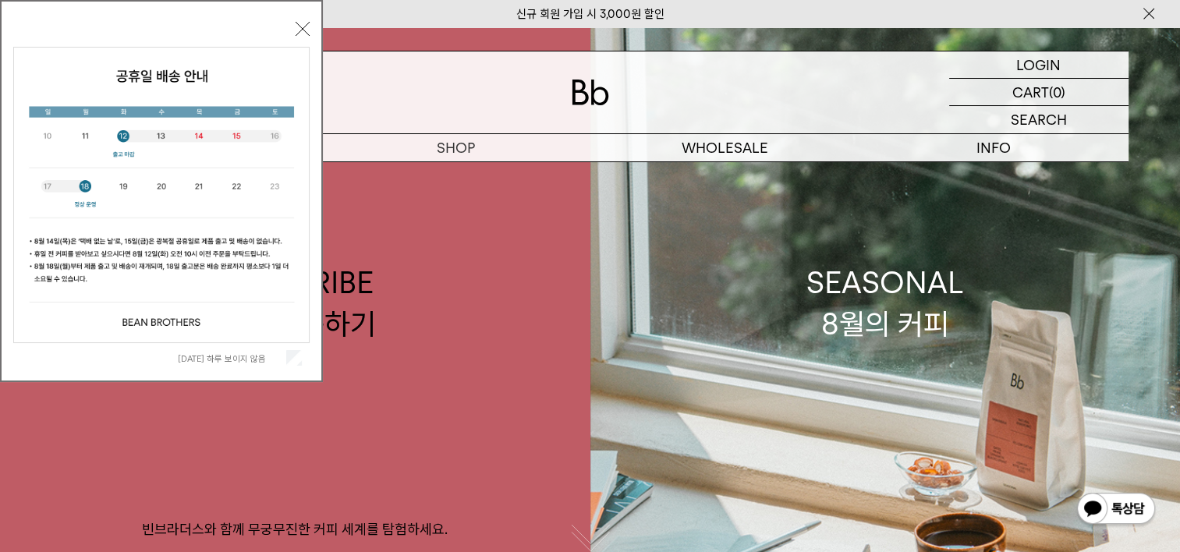
click at [298, 31] on button "닫기" at bounding box center [303, 29] width 14 height 14
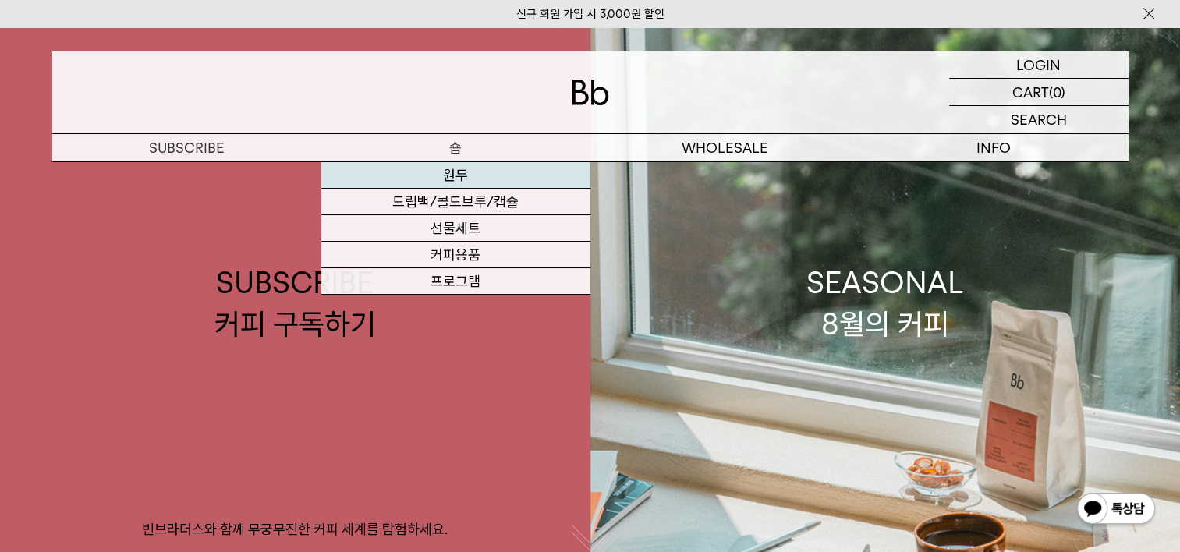
click at [452, 179] on link "원두" at bounding box center [455, 175] width 269 height 27
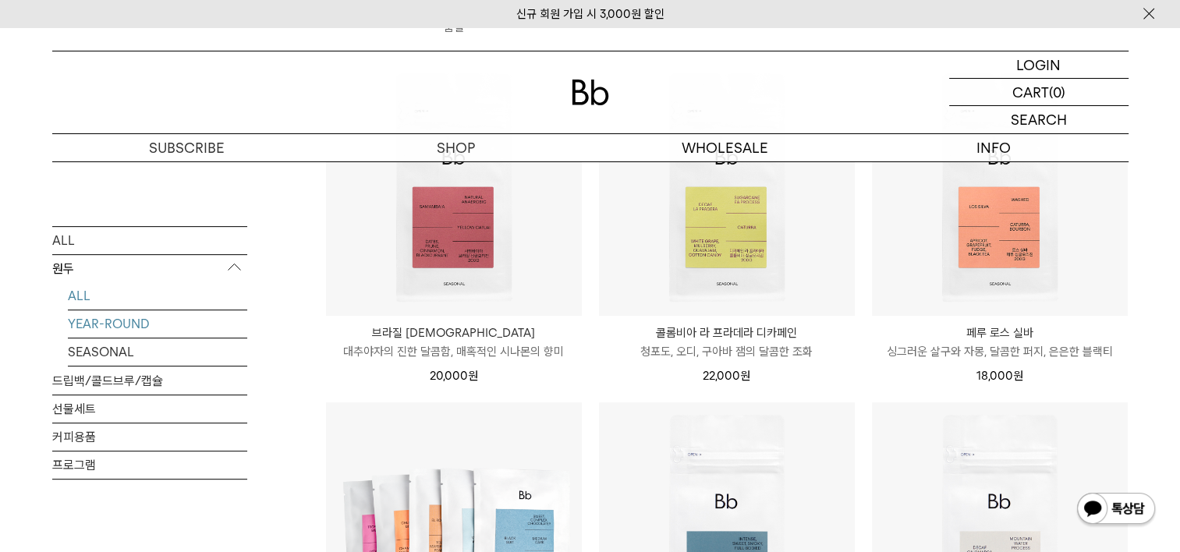
scroll to position [468, 0]
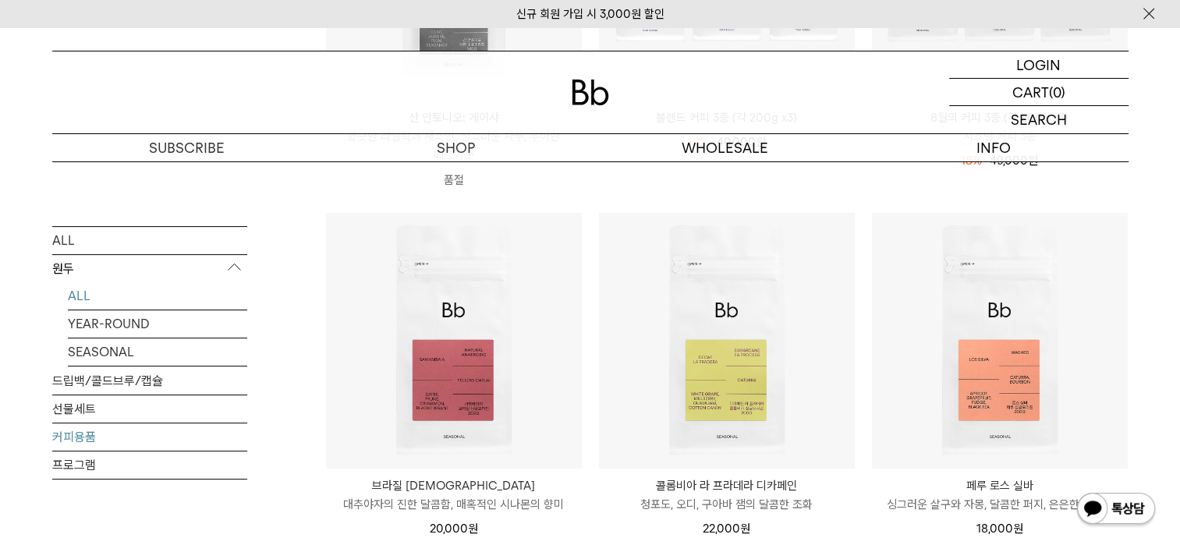
click at [76, 443] on link "커피용품" at bounding box center [149, 436] width 195 height 27
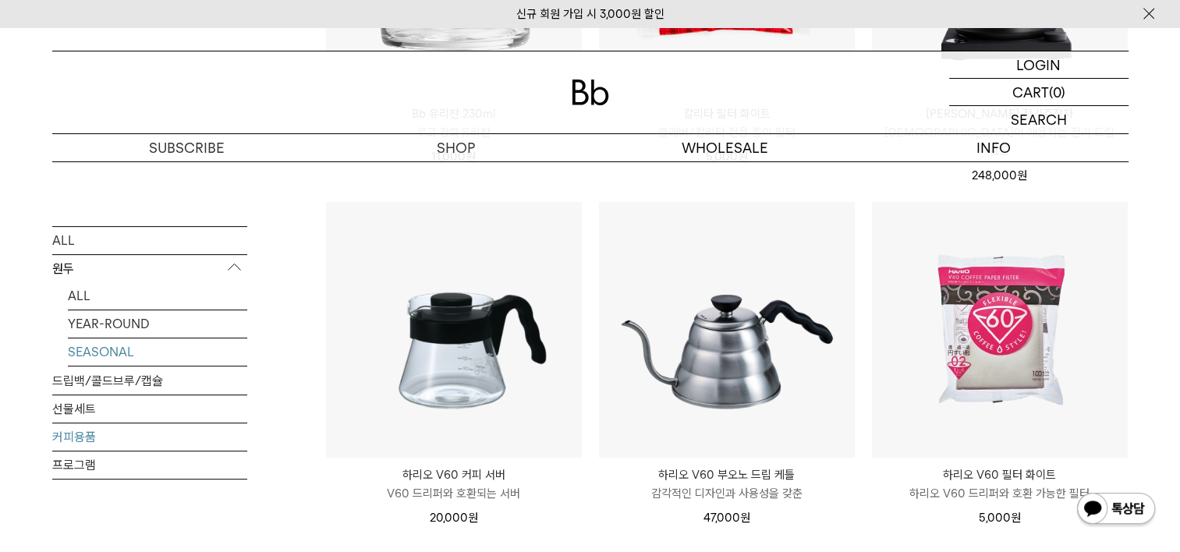
scroll to position [468, 0]
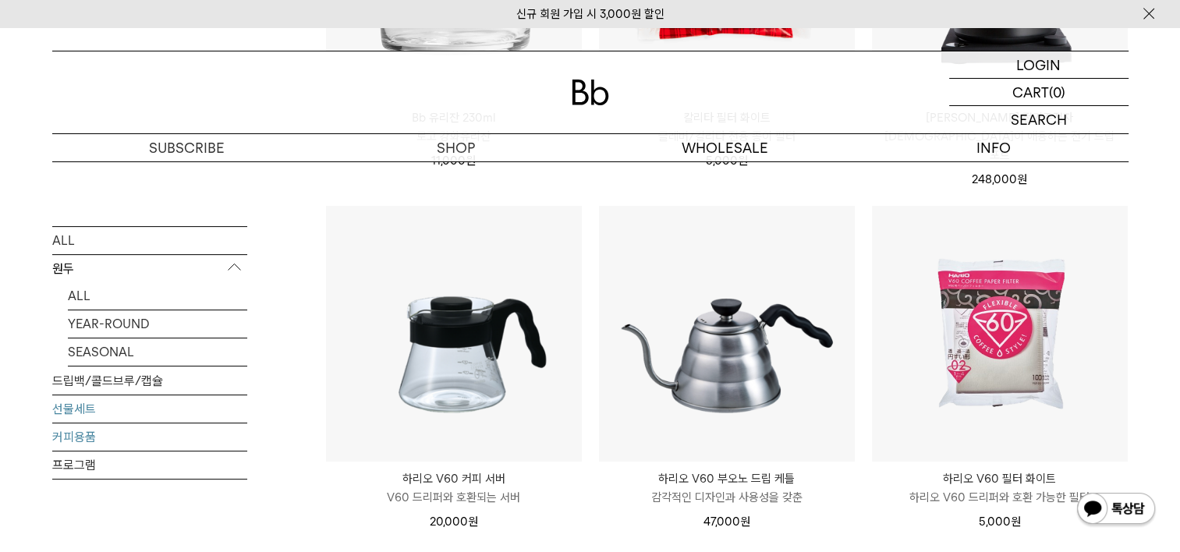
click at [92, 413] on link "선물세트" at bounding box center [149, 408] width 195 height 27
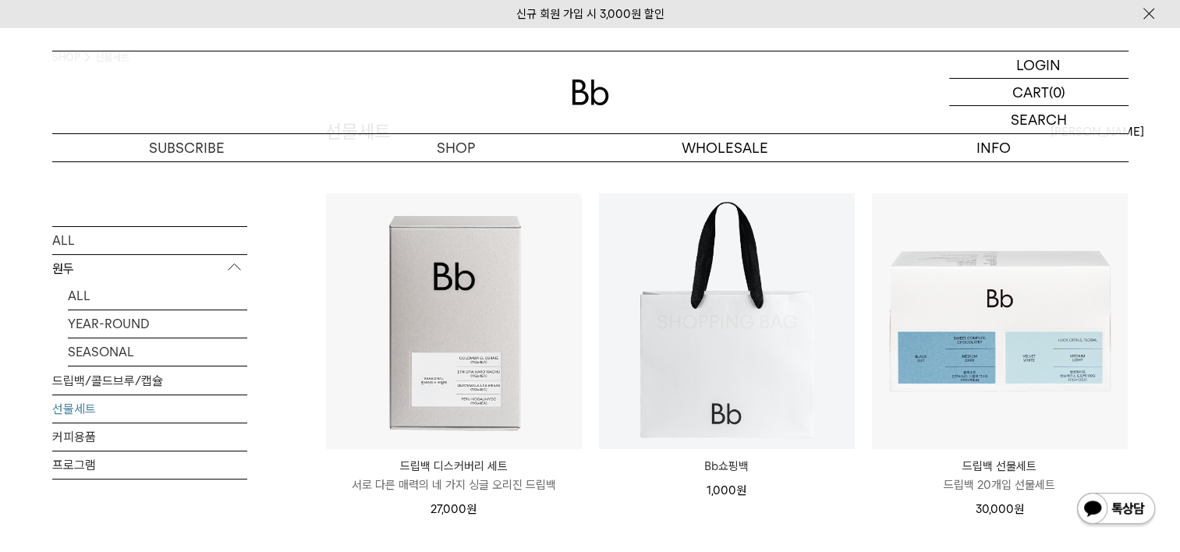
scroll to position [156, 0]
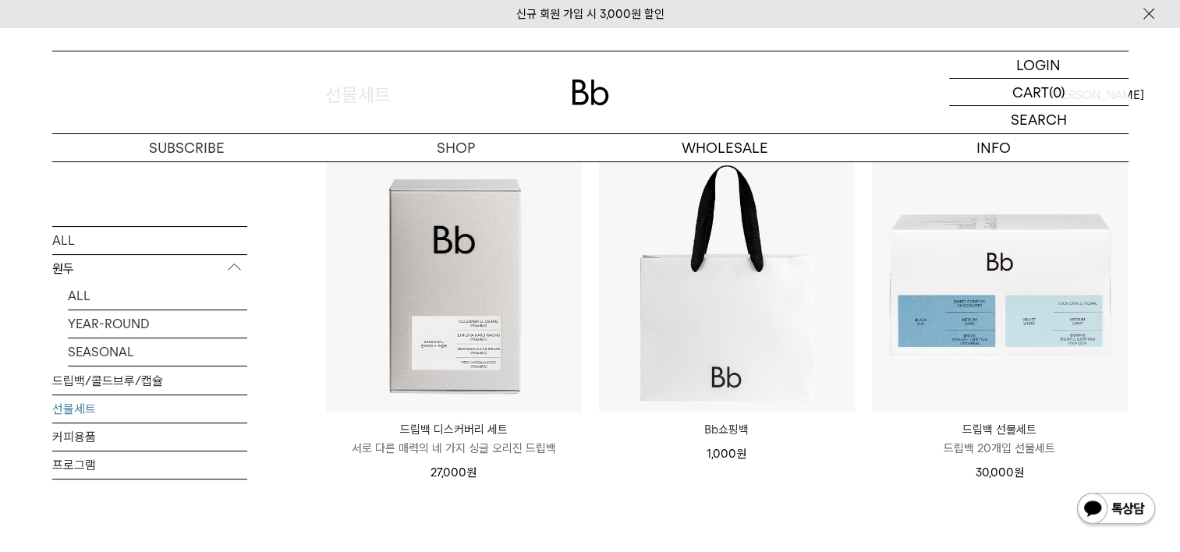
click at [62, 267] on p "원두" at bounding box center [149, 269] width 195 height 28
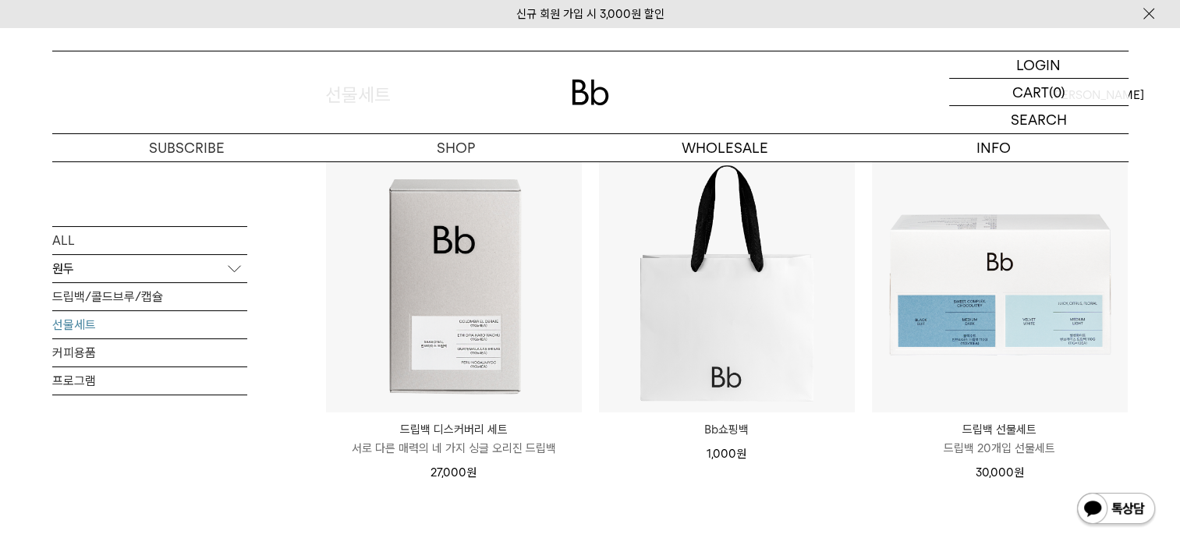
click at [66, 268] on p "원두" at bounding box center [149, 269] width 195 height 28
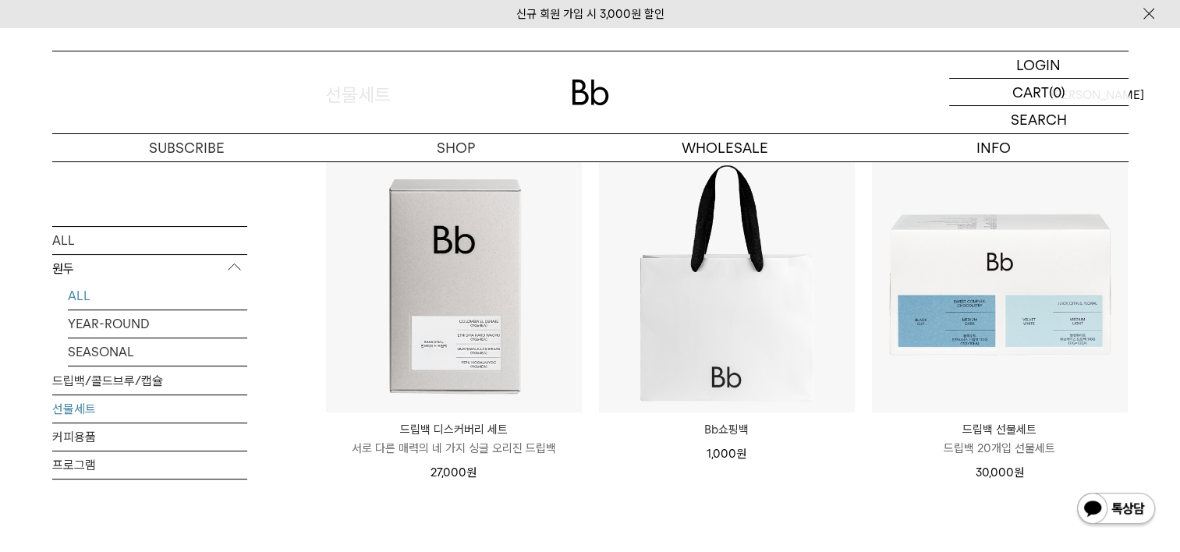
click at [84, 296] on link "ALL" at bounding box center [157, 295] width 179 height 27
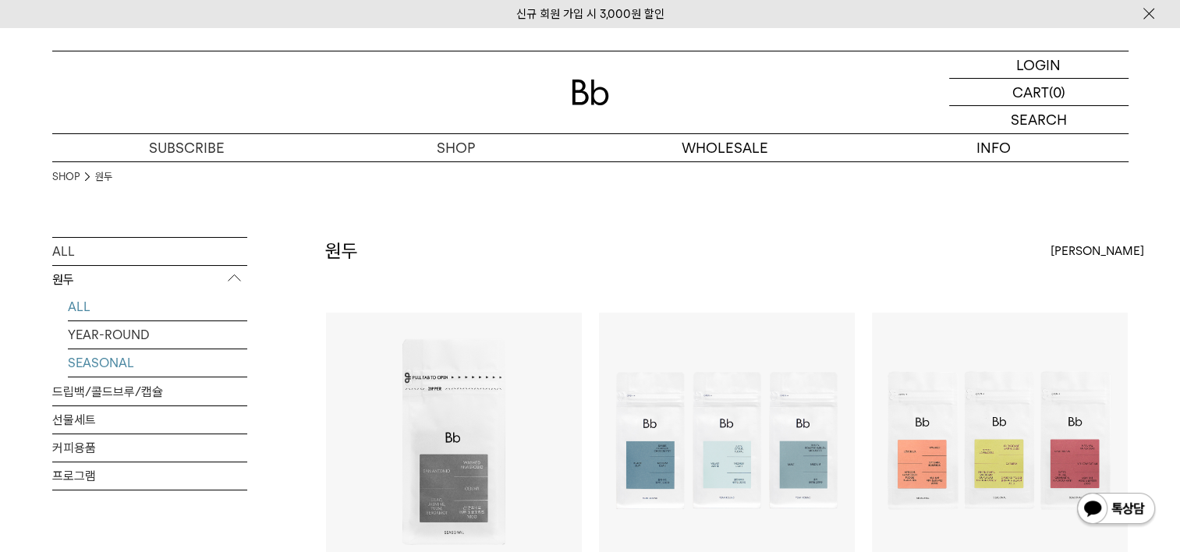
click at [122, 358] on link "SEASONAL" at bounding box center [157, 362] width 179 height 27
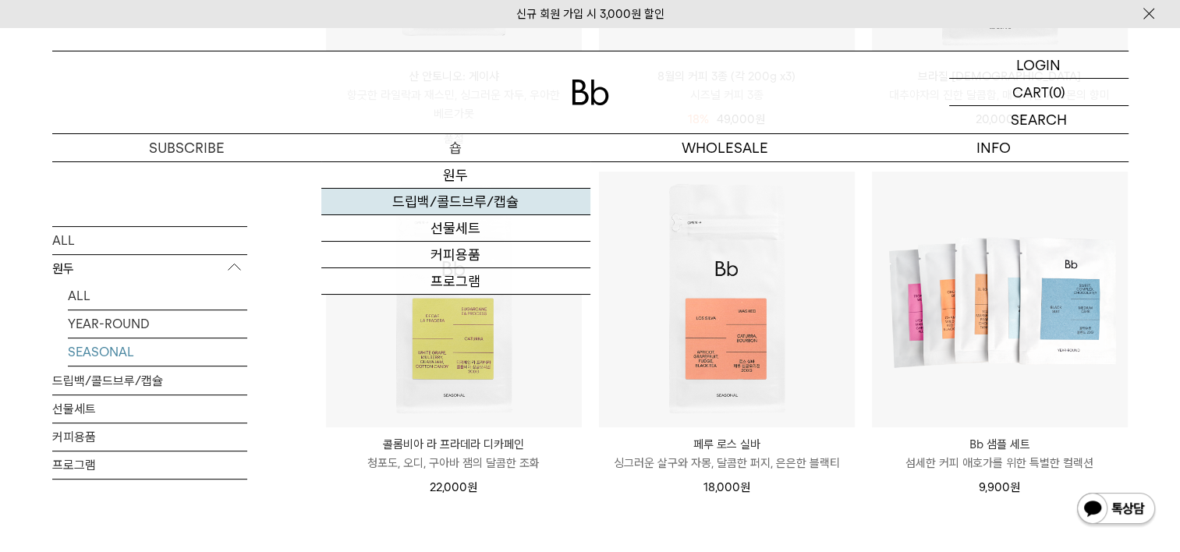
scroll to position [468, 0]
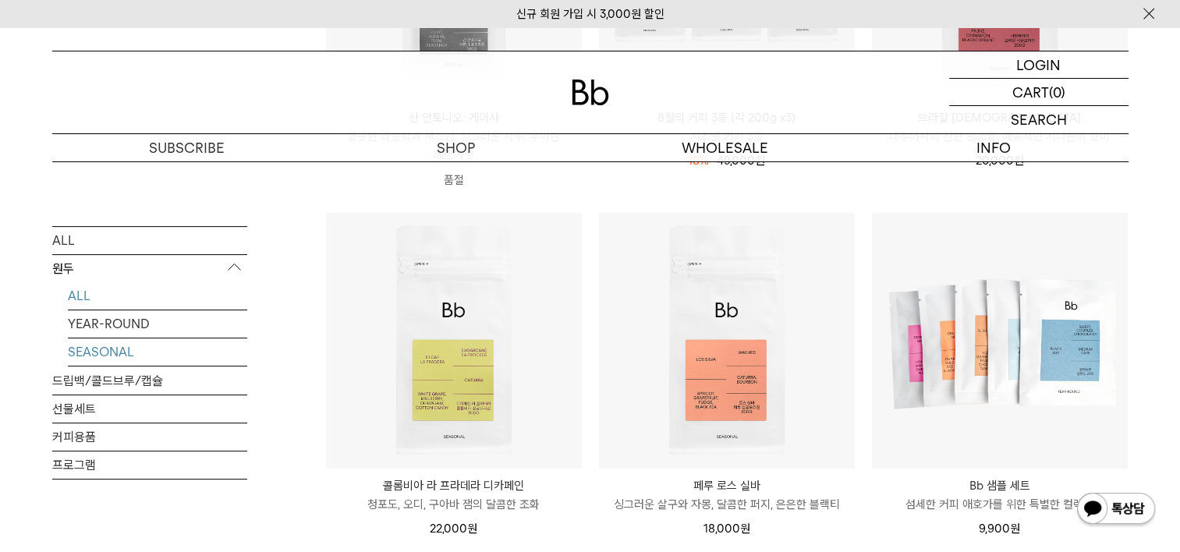
click at [74, 292] on link "ALL" at bounding box center [157, 295] width 179 height 27
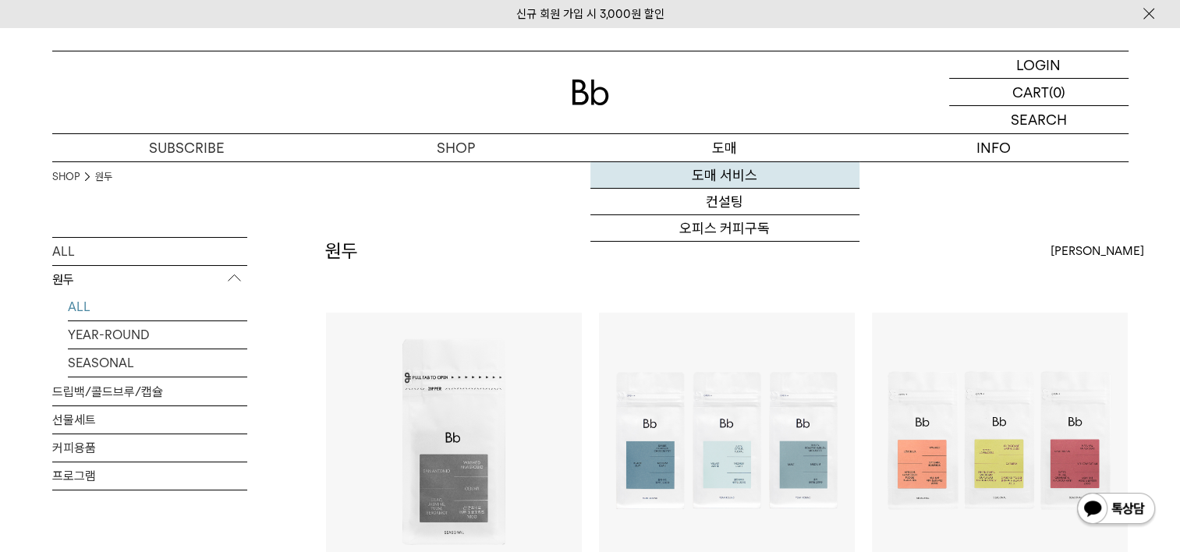
click at [742, 172] on link "도매 서비스" at bounding box center [724, 175] width 269 height 27
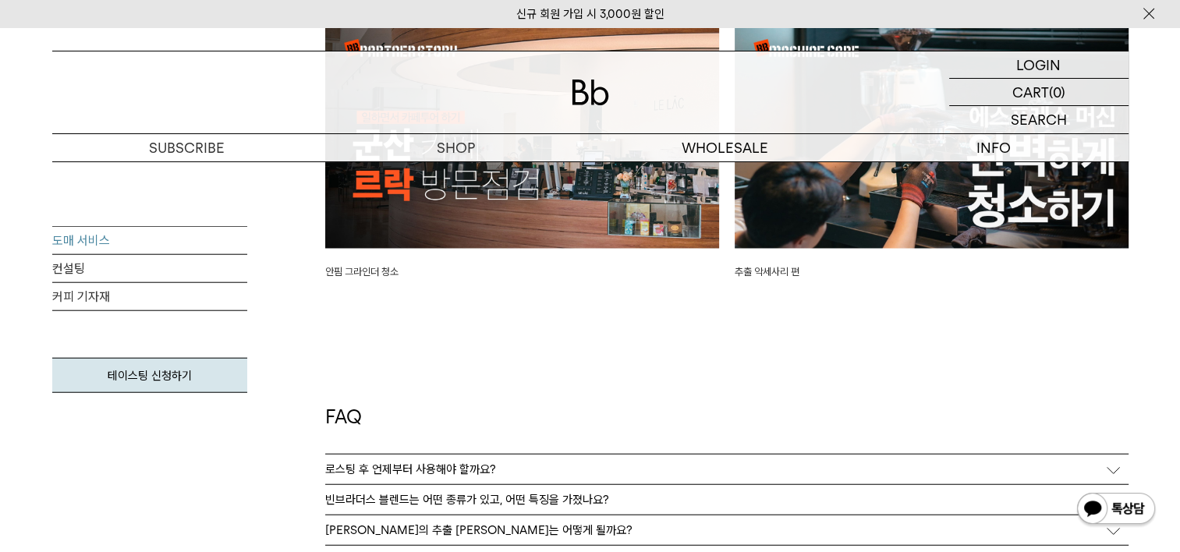
scroll to position [3899, 0]
